Goal: Task Accomplishment & Management: Manage account settings

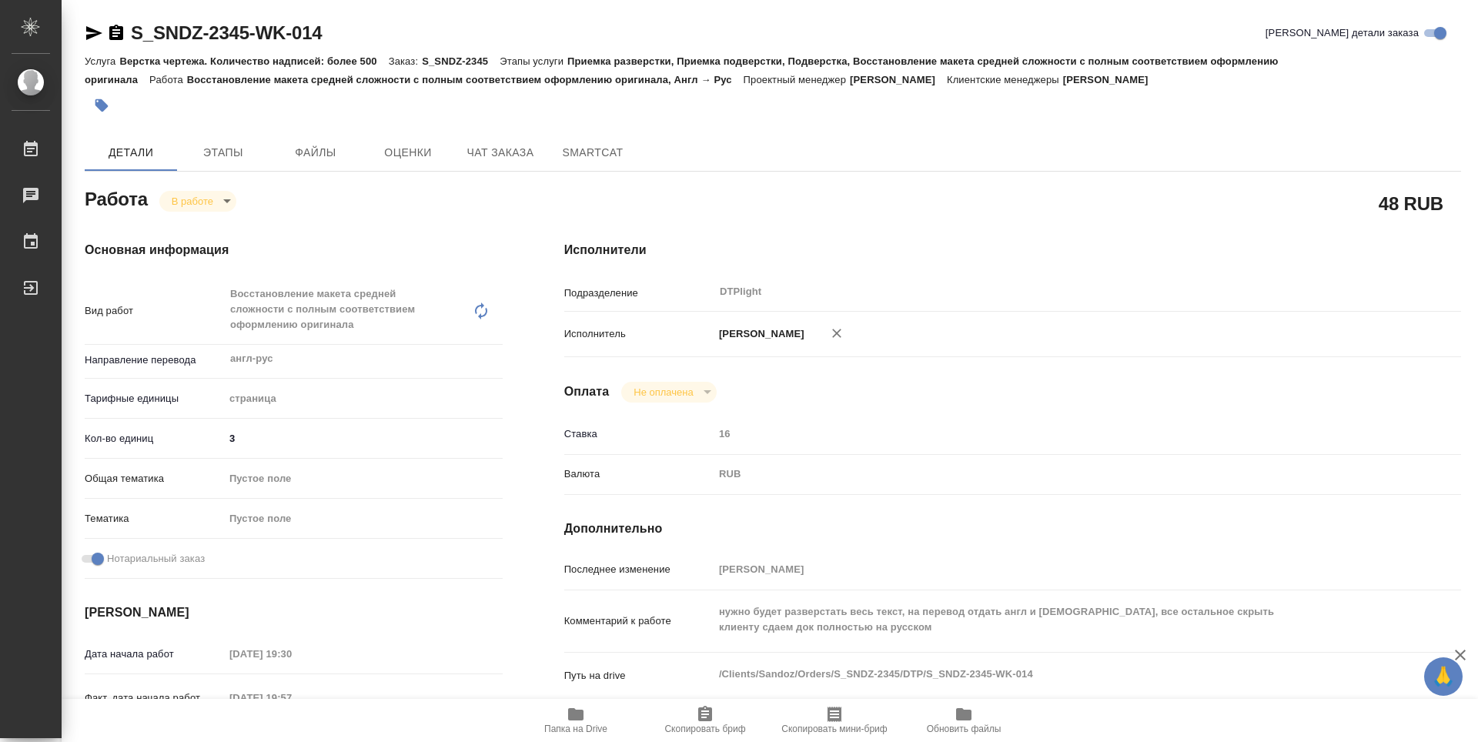
scroll to position [308, 0]
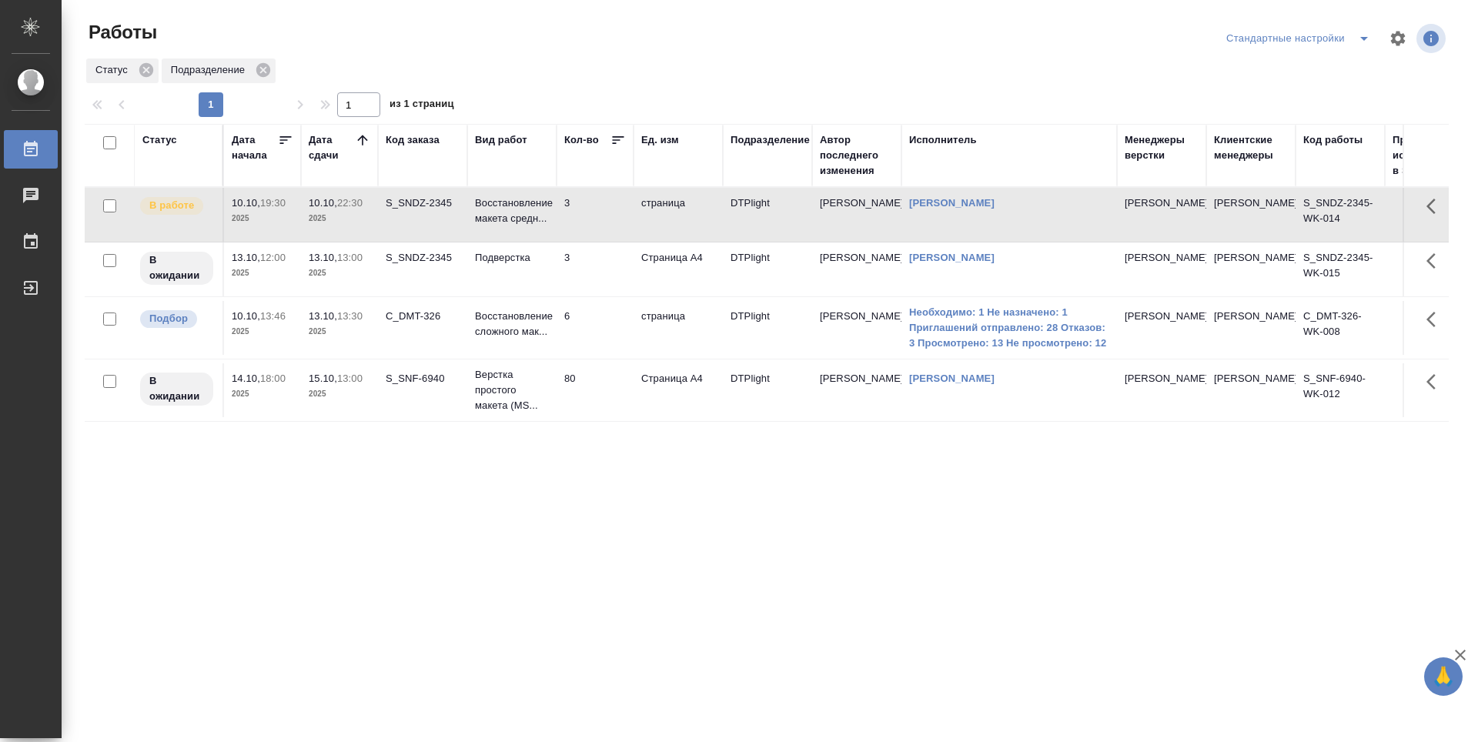
click at [607, 218] on td "3" at bounding box center [595, 215] width 77 height 54
click at [601, 256] on td "3" at bounding box center [595, 269] width 77 height 54
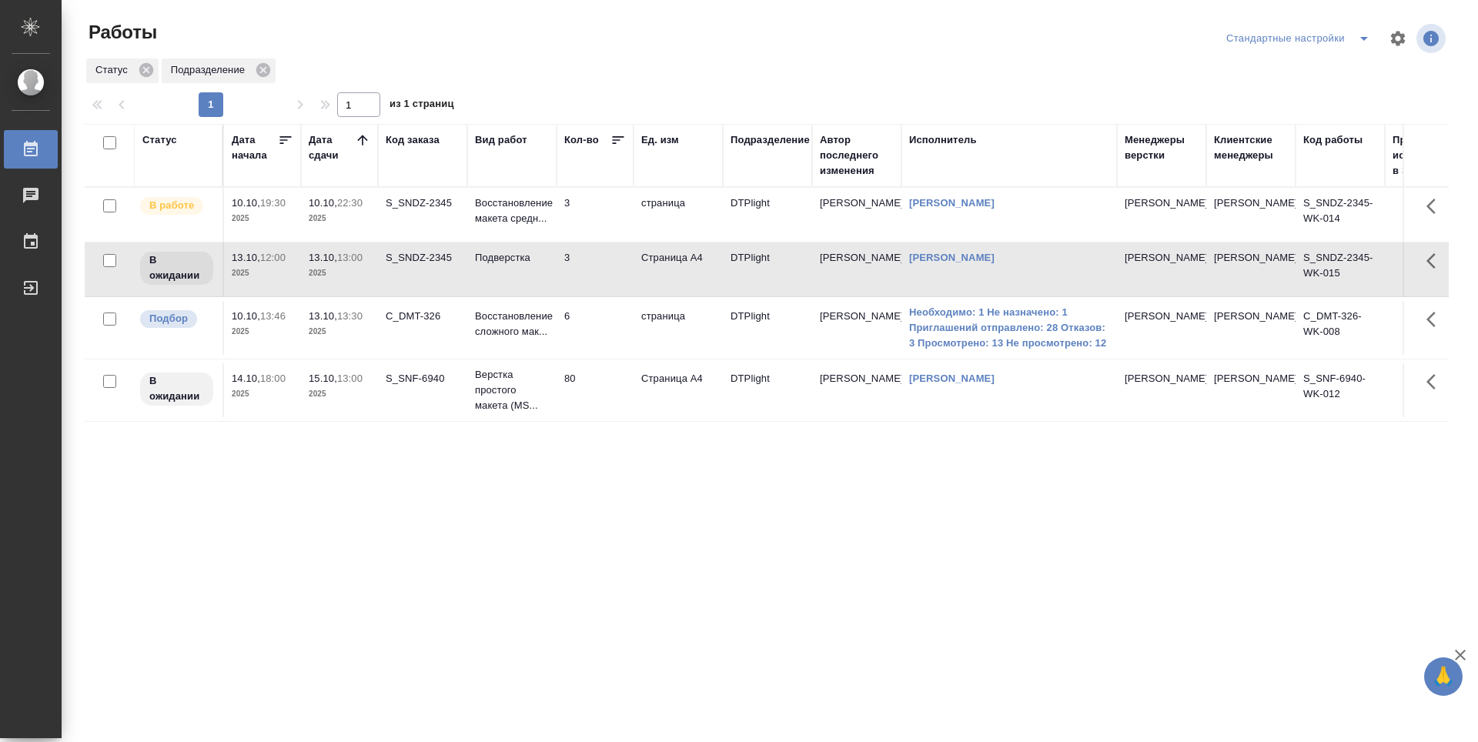
click at [601, 216] on td "3" at bounding box center [595, 215] width 77 height 54
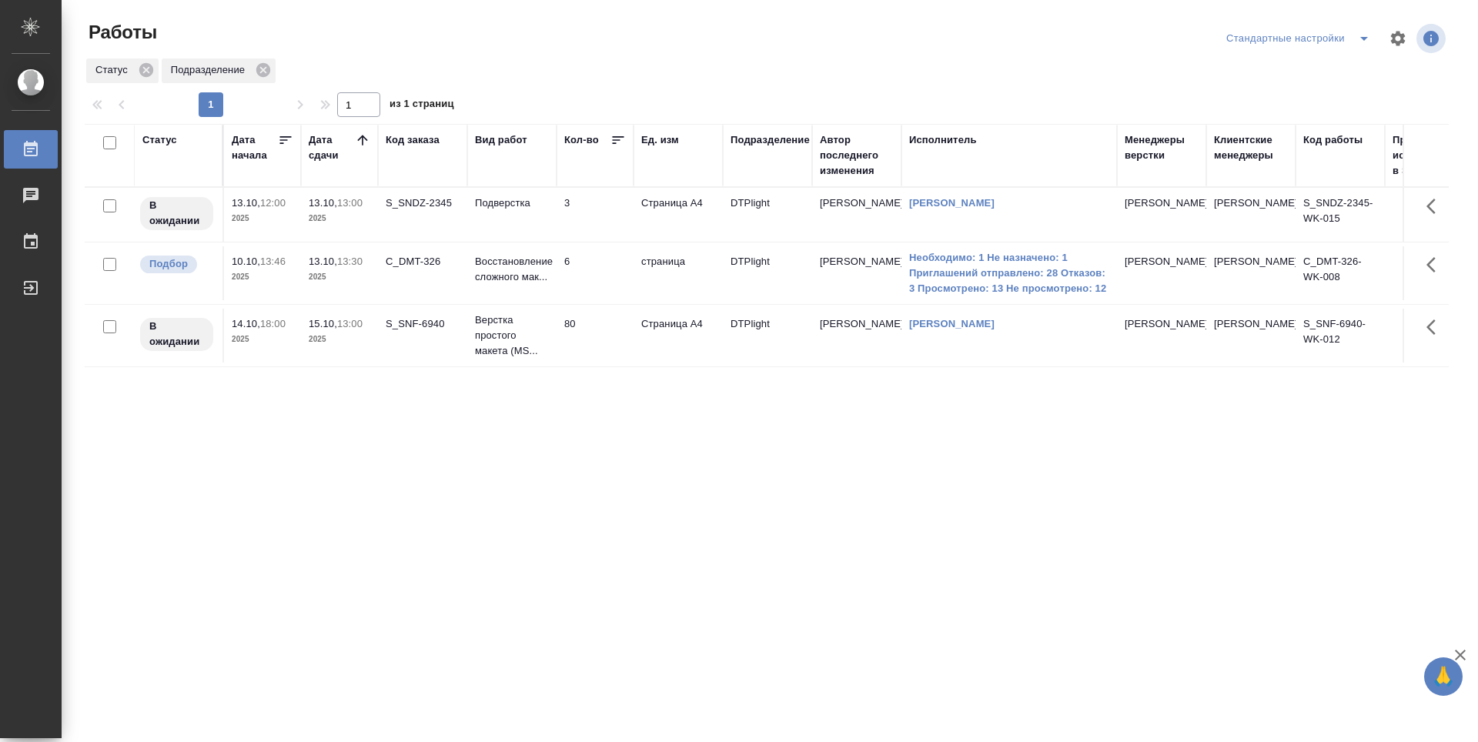
drag, startPoint x: 517, startPoint y: 443, endPoint x: 648, endPoint y: 479, distance: 135.6
click at [517, 444] on div "Статус Дата начала Дата сдачи Код заказа Вид работ Кол-во Ед. изм Подразделение…" at bounding box center [767, 401] width 1364 height 554
click at [653, 479] on div "Статус Дата начала Дата сдачи Код заказа Вид работ Кол-во Ед. изм Подразделение…" at bounding box center [767, 401] width 1364 height 554
click at [608, 210] on td "3" at bounding box center [595, 215] width 77 height 54
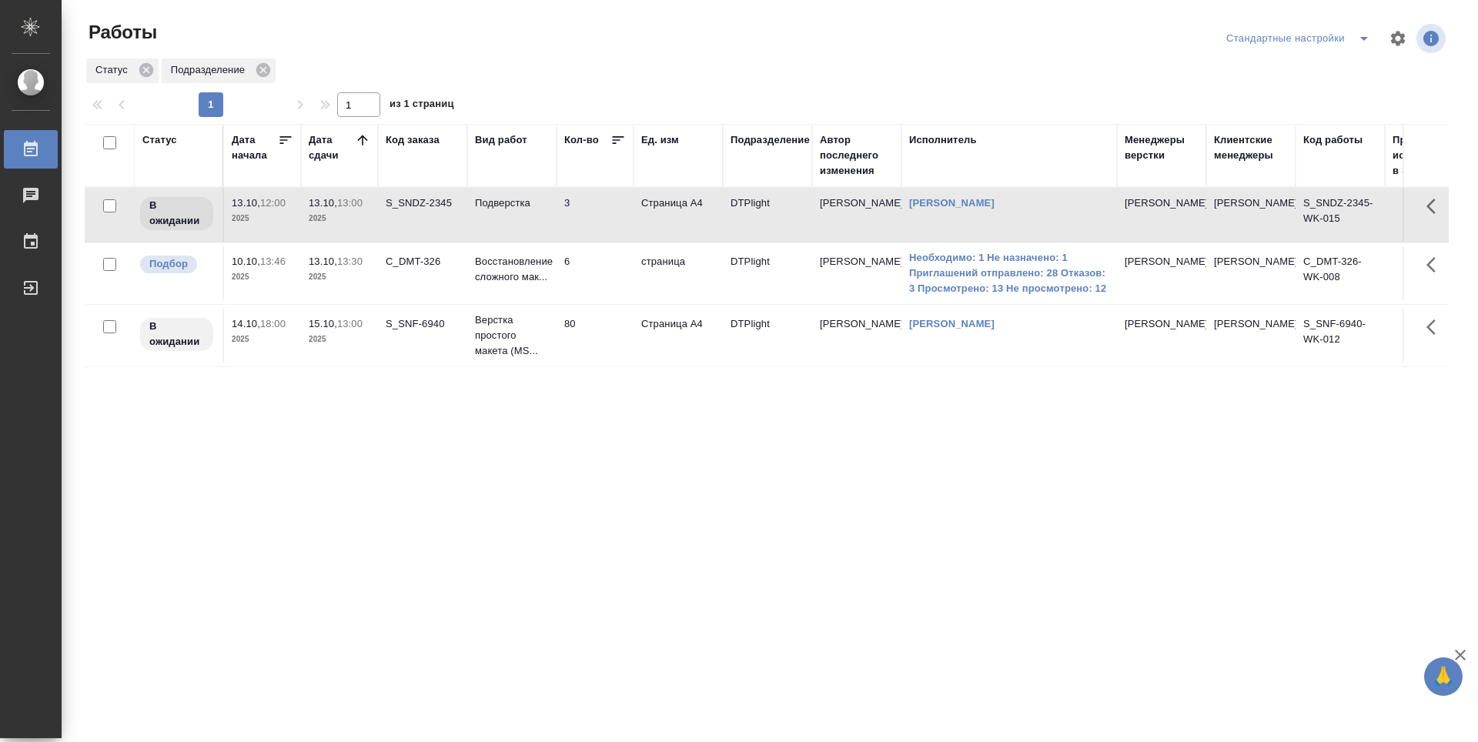
click at [604, 316] on td "80" at bounding box center [595, 336] width 77 height 54
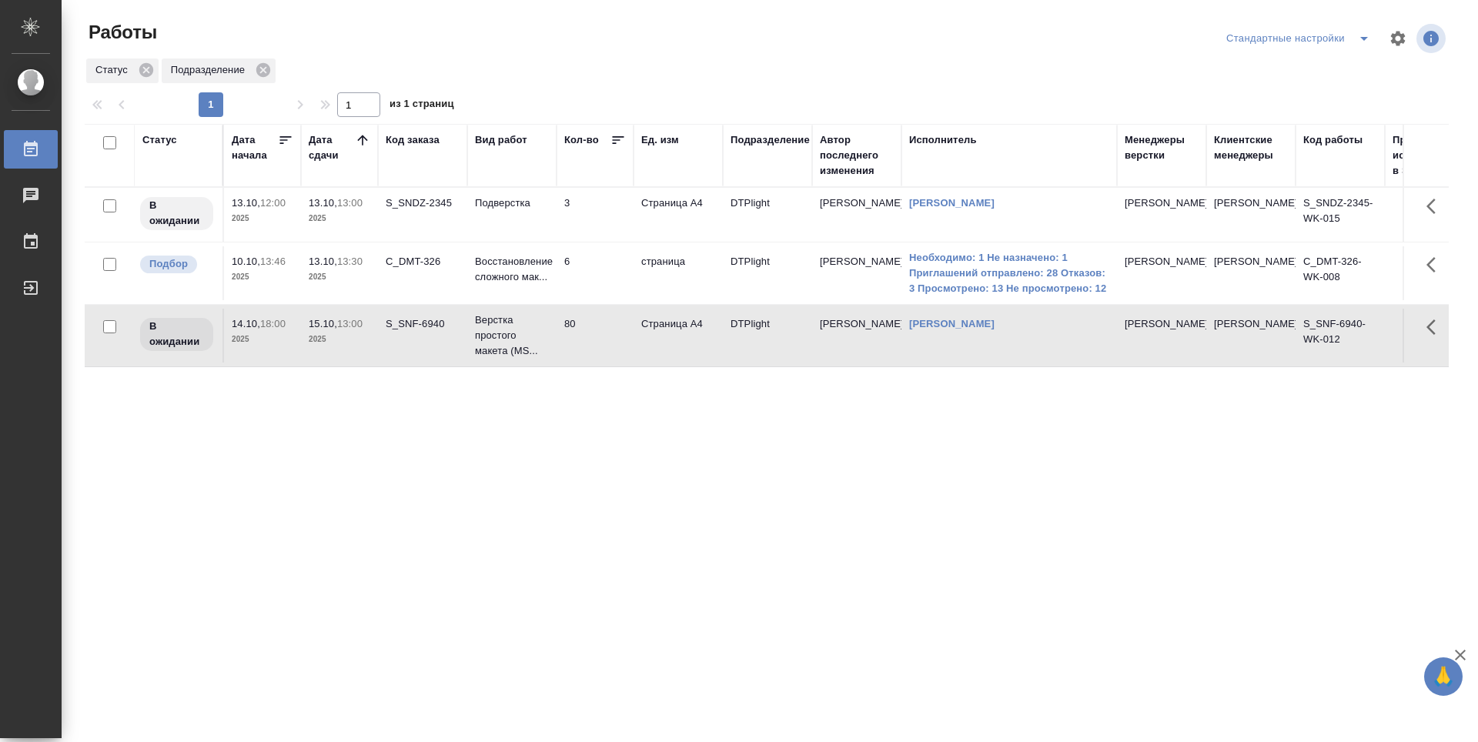
click at [606, 269] on td "6" at bounding box center [595, 273] width 77 height 54
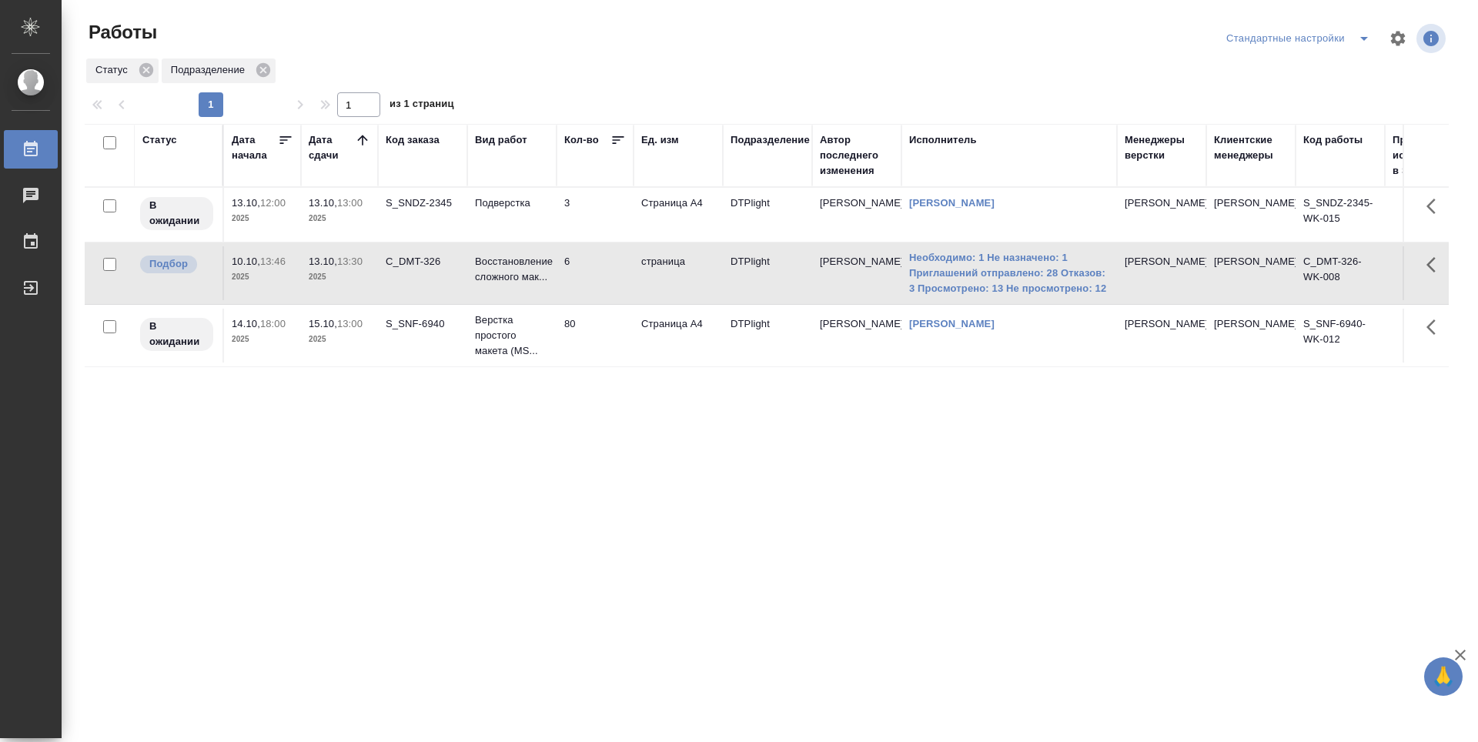
click at [624, 436] on div "Статус Дата начала Дата сдачи Код заказа Вид работ Кол-во Ед. изм Подразделение…" at bounding box center [767, 401] width 1364 height 554
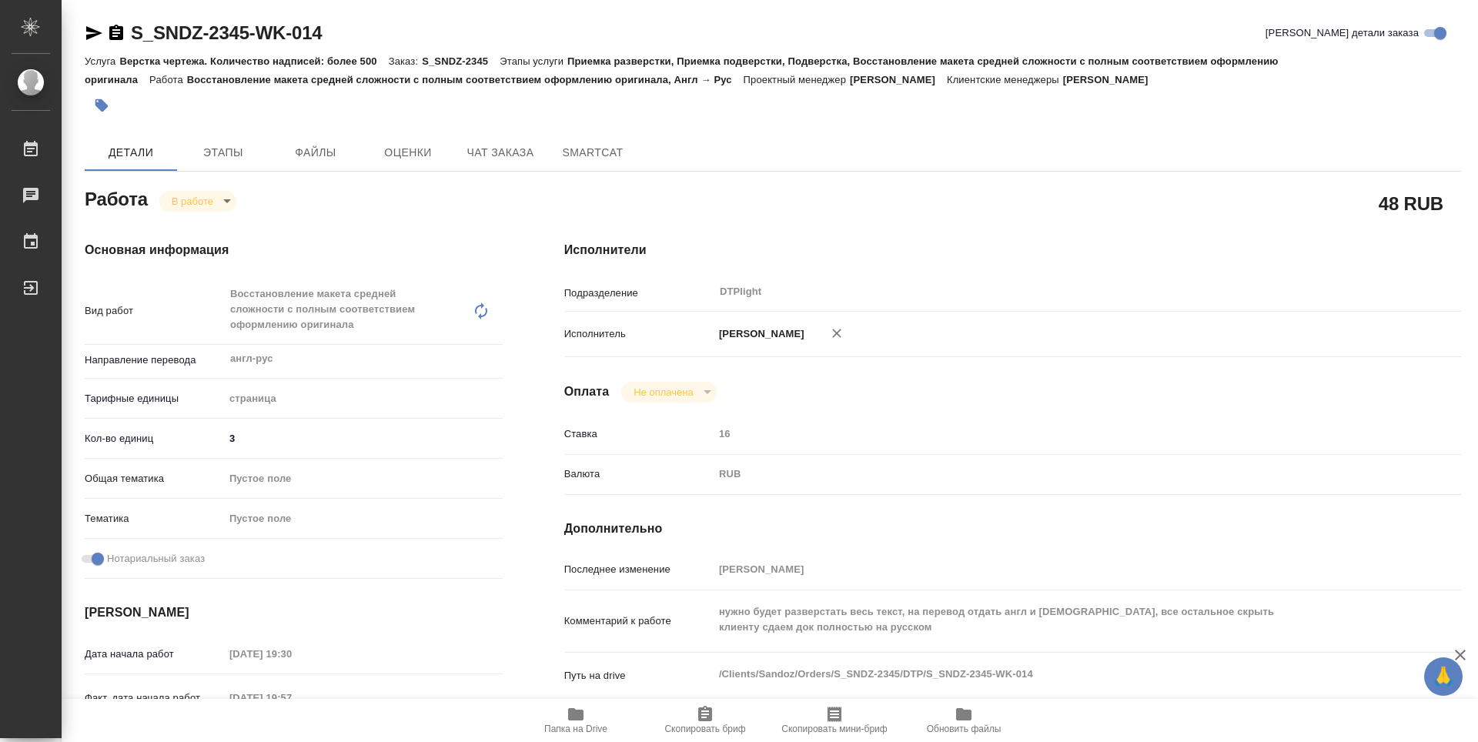
type textarea "x"
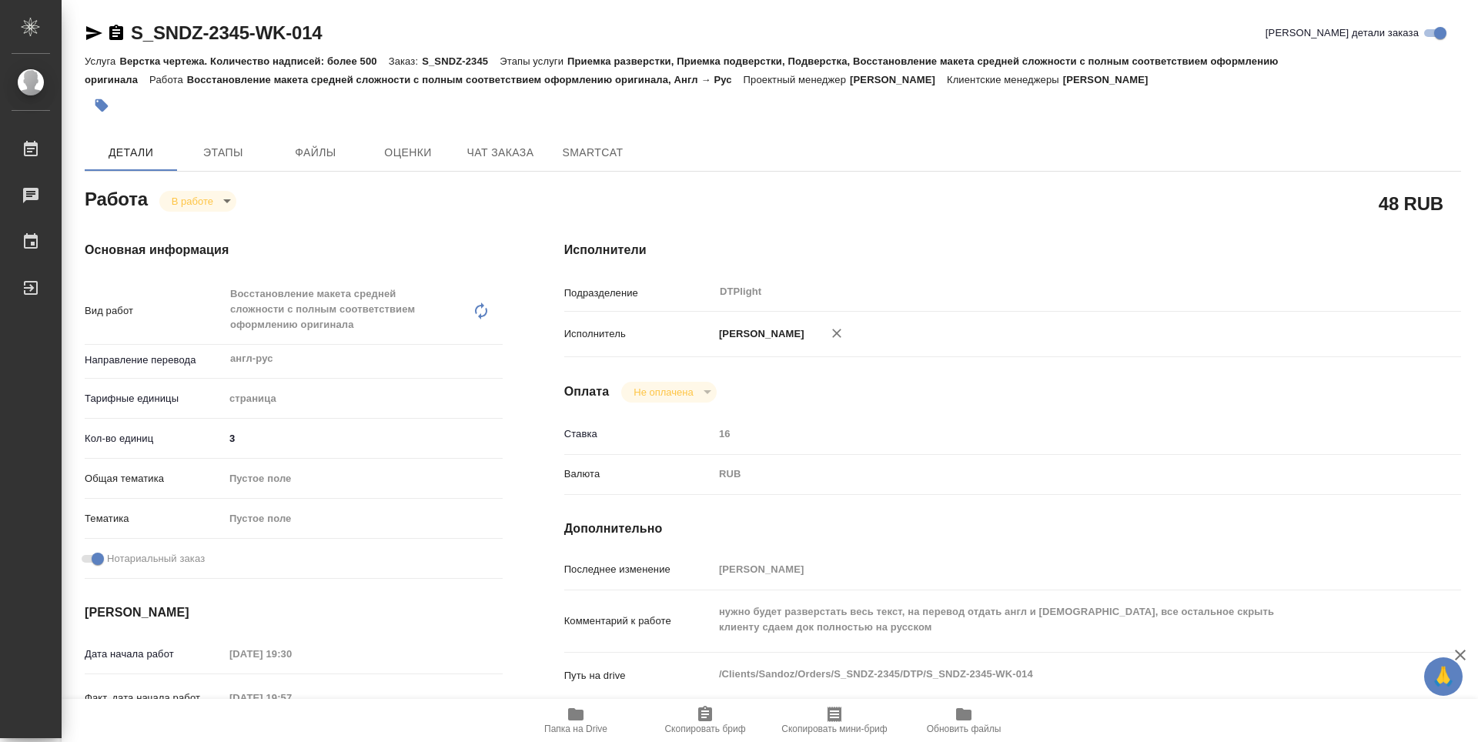
type textarea "x"
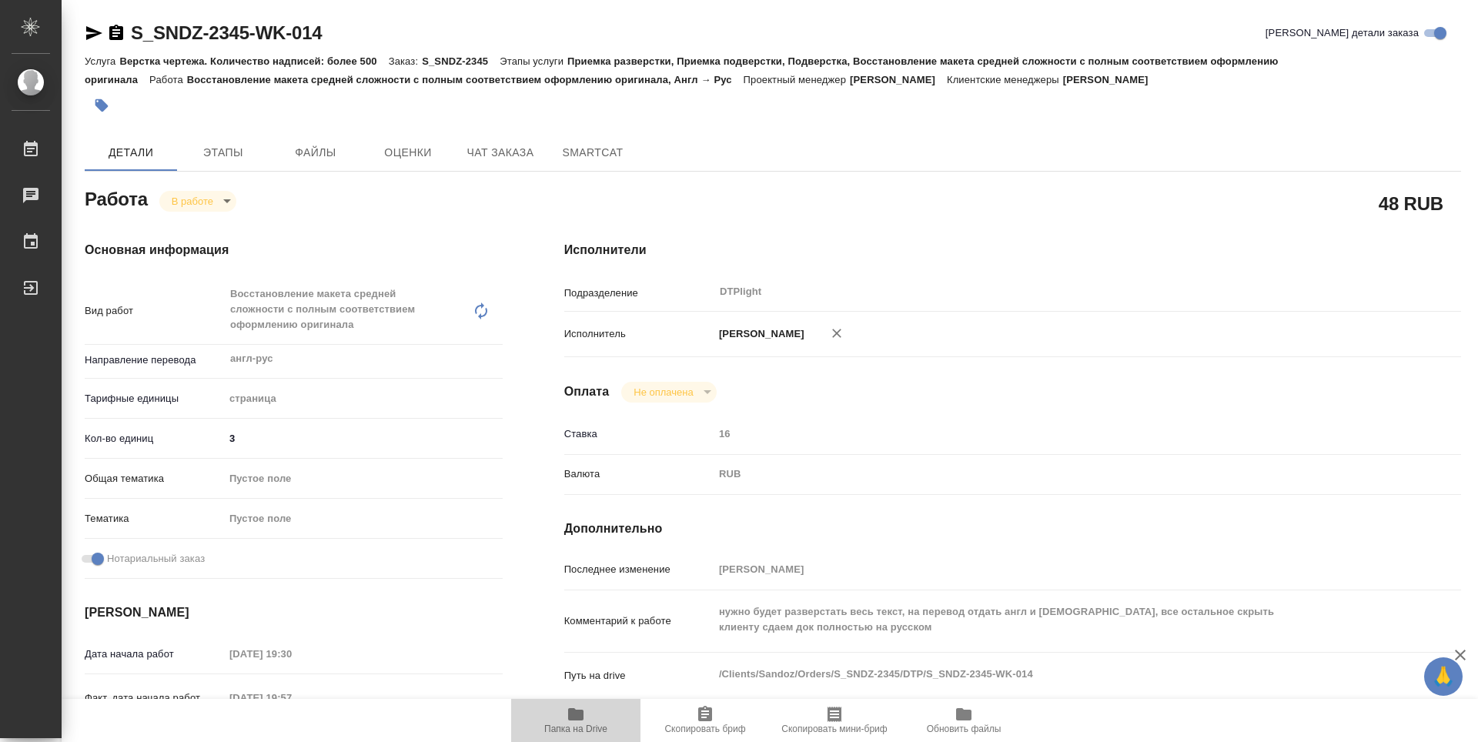
drag, startPoint x: 571, startPoint y: 734, endPoint x: 564, endPoint y: 720, distance: 15.5
click at [572, 734] on span "Папка на Drive" at bounding box center [575, 729] width 63 height 11
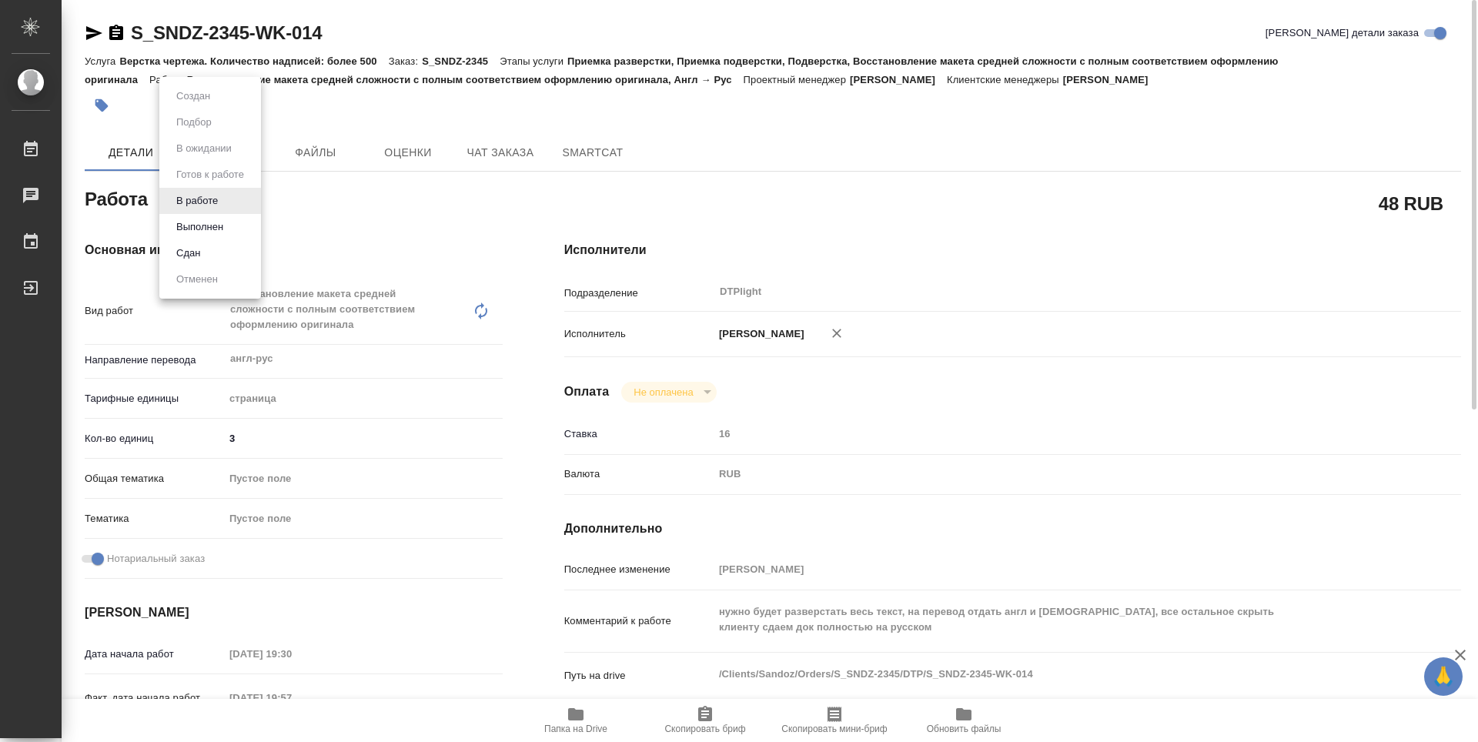
click at [216, 198] on body "🙏 .cls-1 fill:#fff; AWATERA Guselnikov Roman Работы 0 Чаты График Выйти S_SNDZ-…" at bounding box center [739, 371] width 1478 height 742
click at [219, 217] on li "Выполнен" at bounding box center [210, 227] width 102 height 26
type textarea "x"
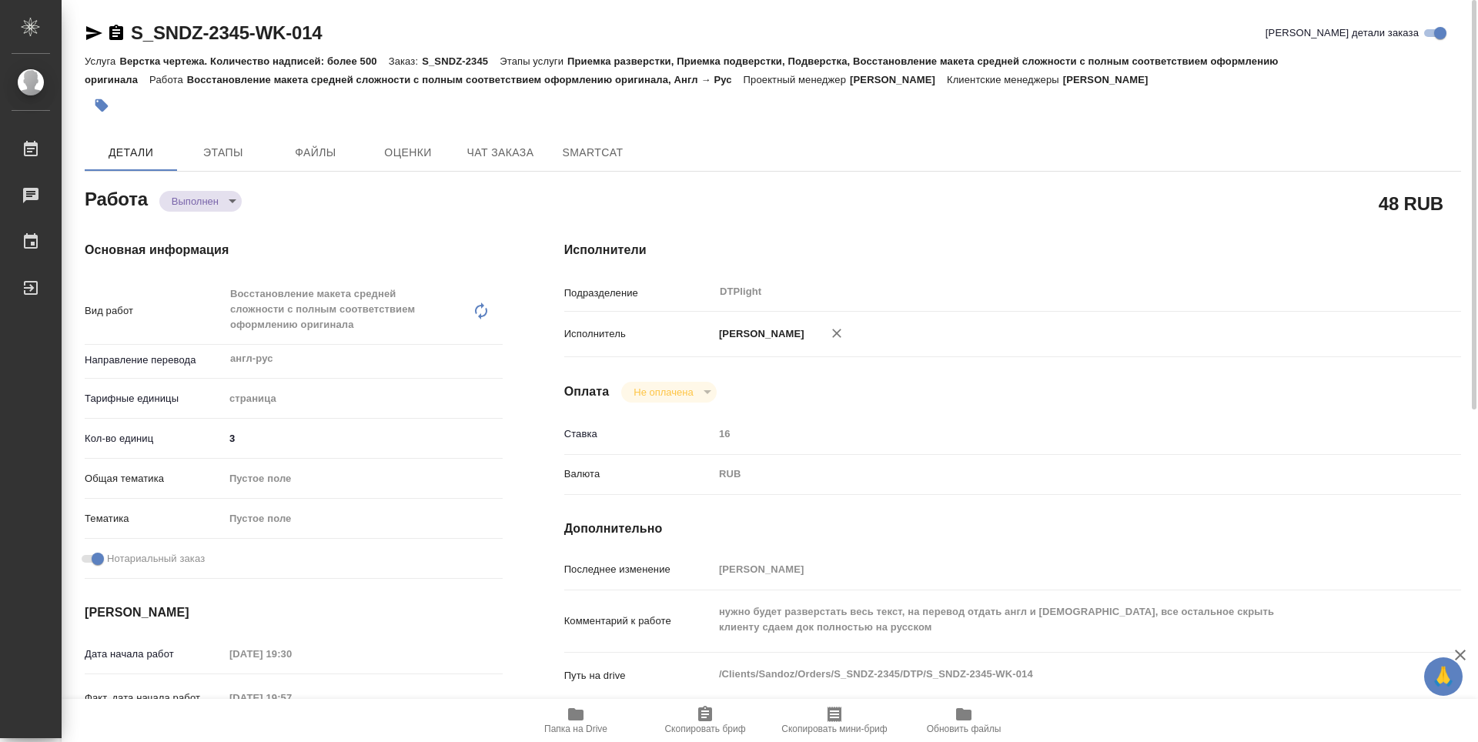
type textarea "x"
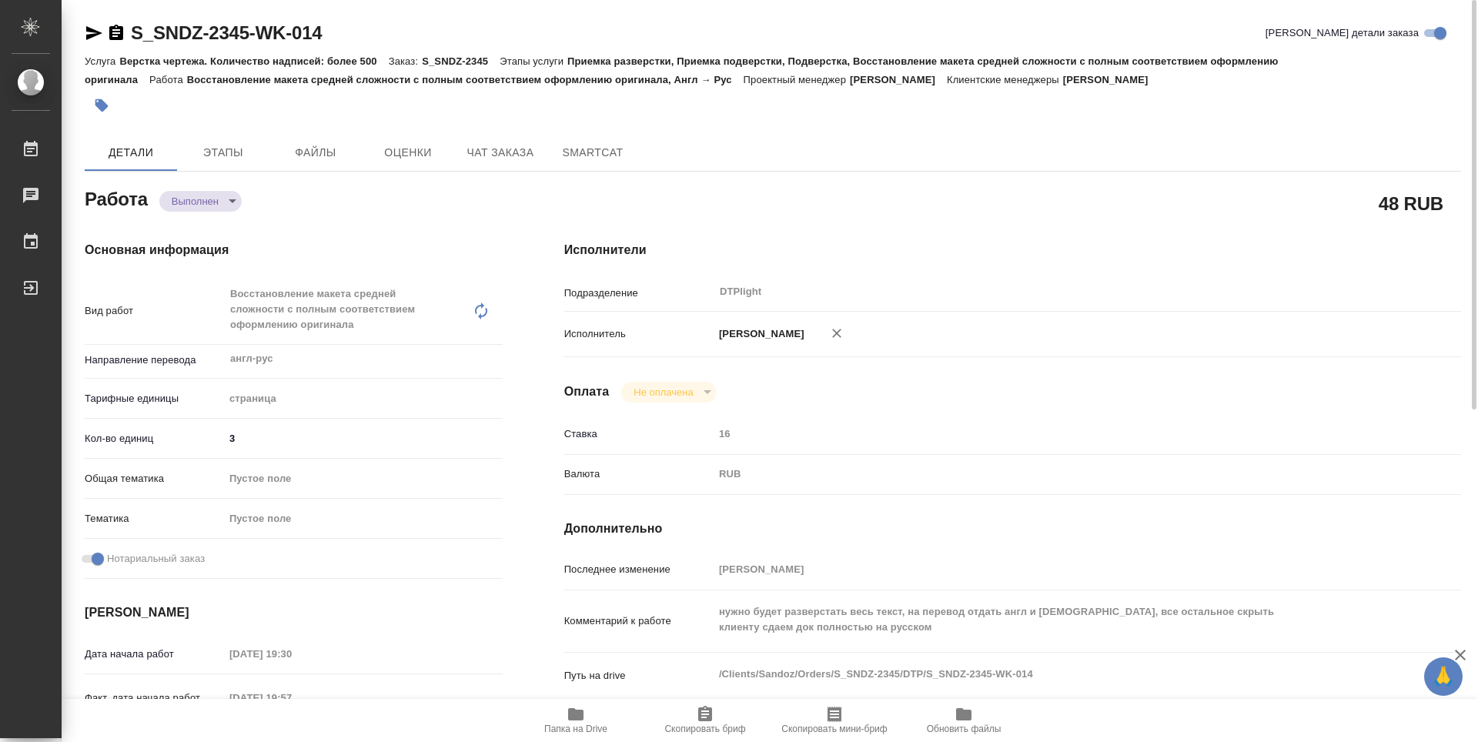
type textarea "x"
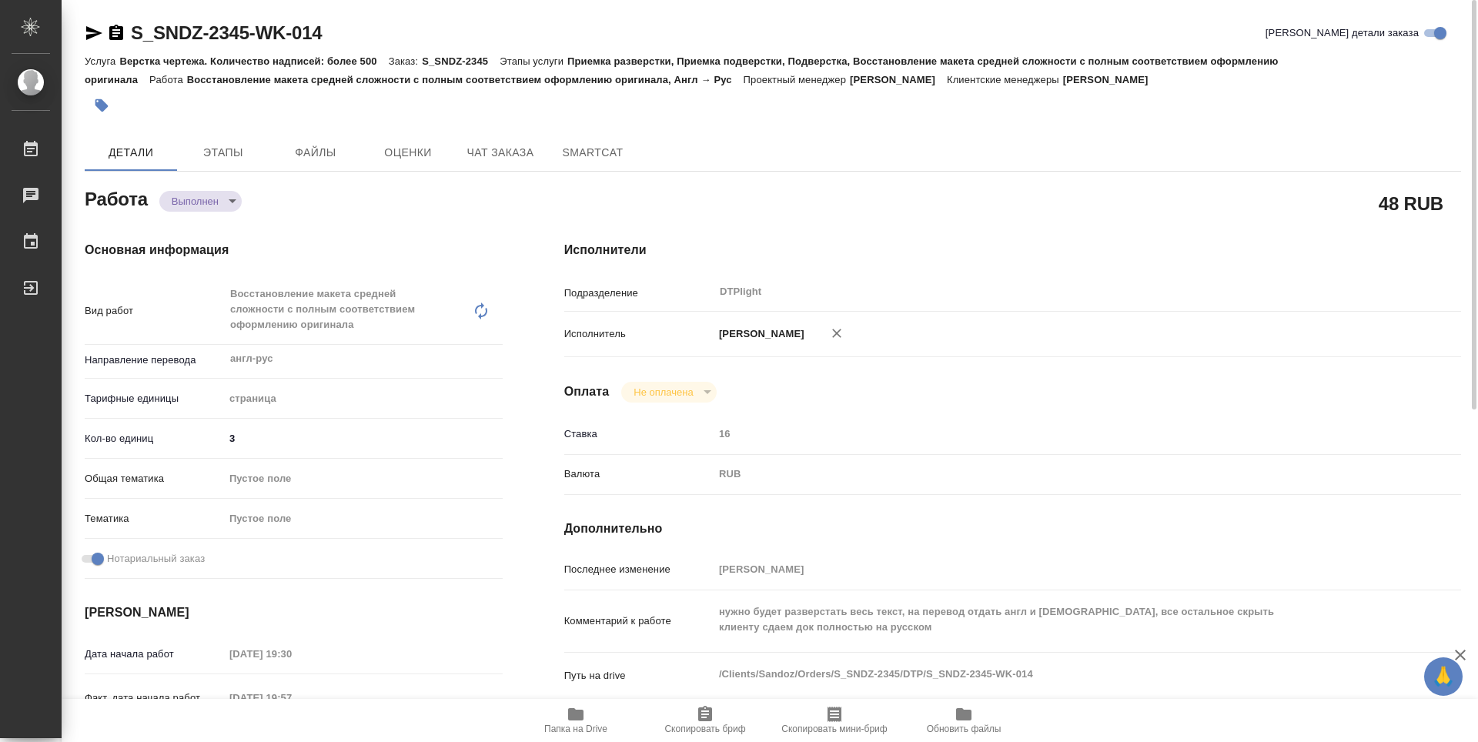
type textarea "x"
